Goal: Task Accomplishment & Management: Manage account settings

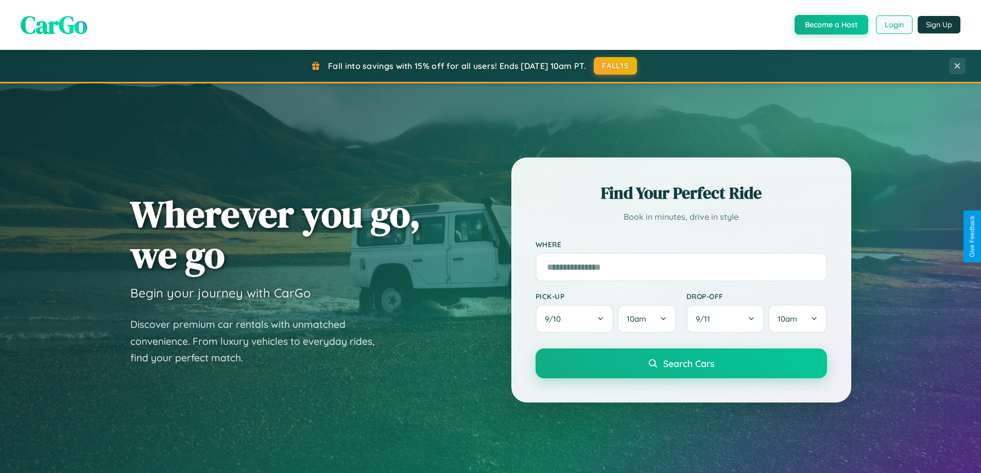
click at [893, 25] on button "Login" at bounding box center [894, 24] width 37 height 19
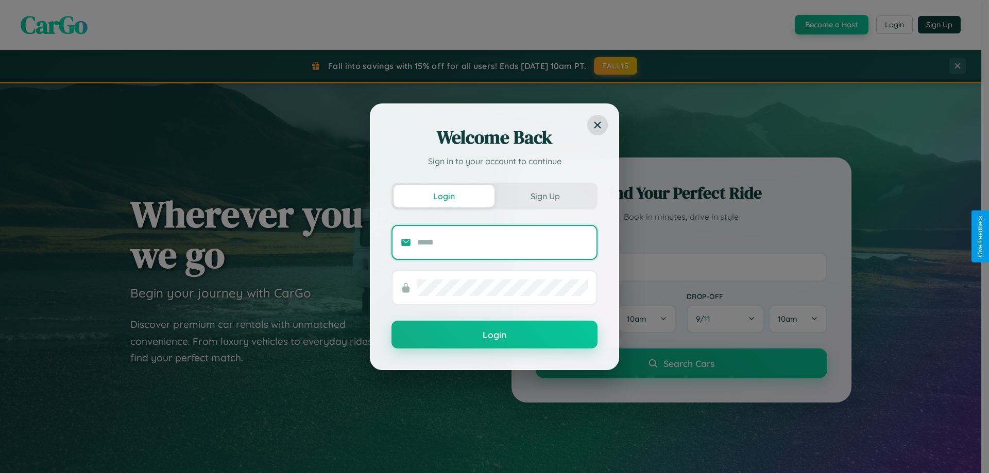
click at [503, 242] on input "text" at bounding box center [502, 242] width 171 height 16
type input "**********"
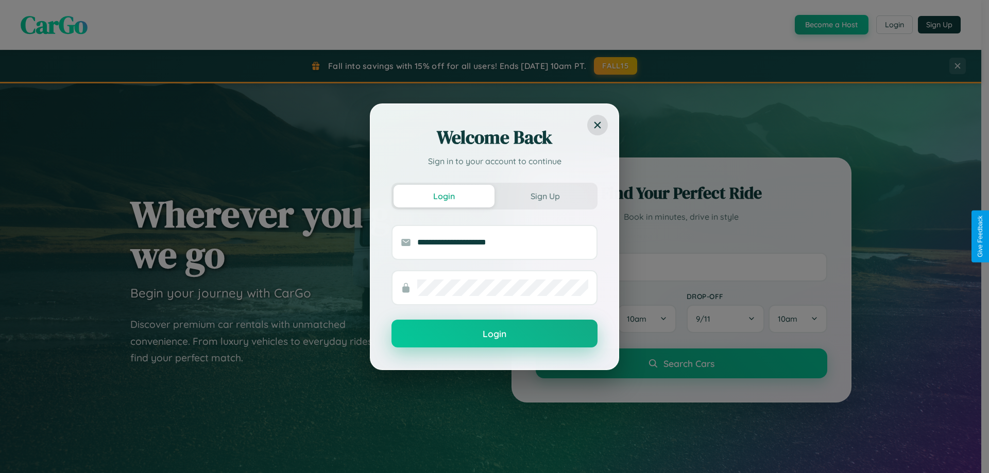
click at [494, 334] on button "Login" at bounding box center [494, 334] width 206 height 28
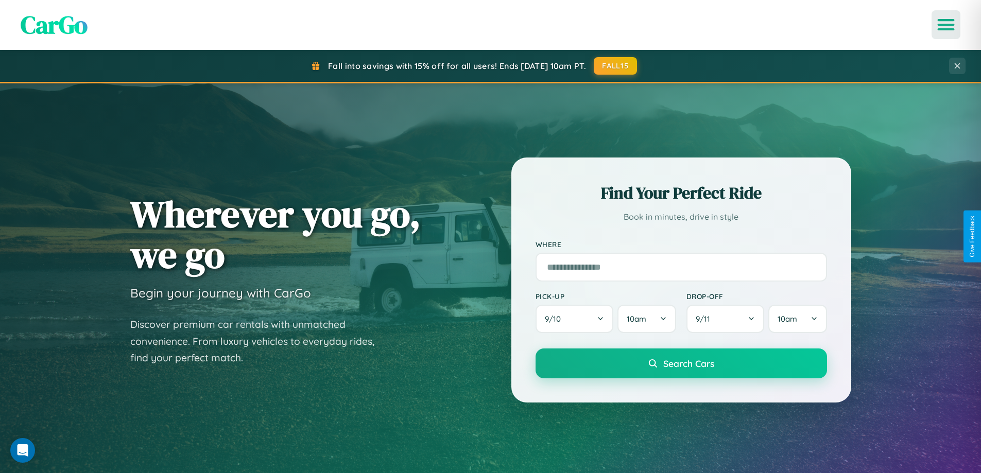
click at [946, 25] on icon "Open menu" at bounding box center [946, 24] width 15 height 9
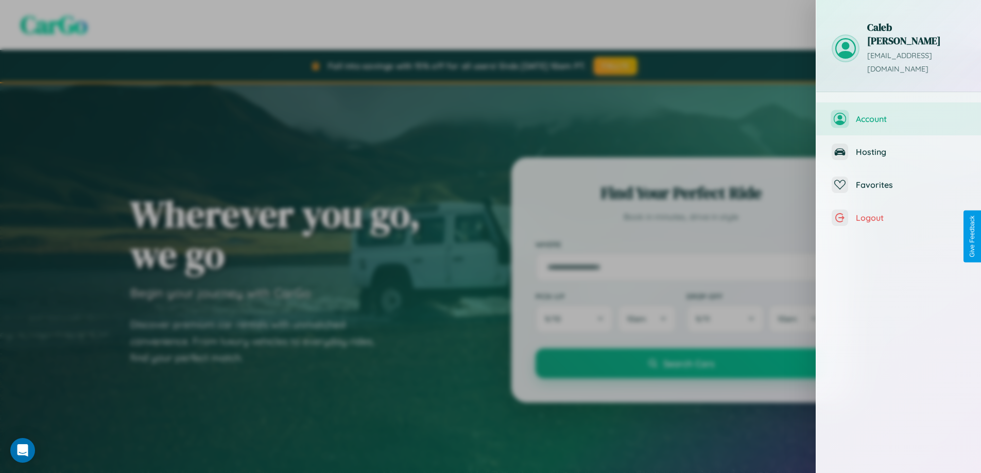
click at [899, 114] on span "Account" at bounding box center [911, 119] width 110 height 10
